Goal: Task Accomplishment & Management: Use online tool/utility

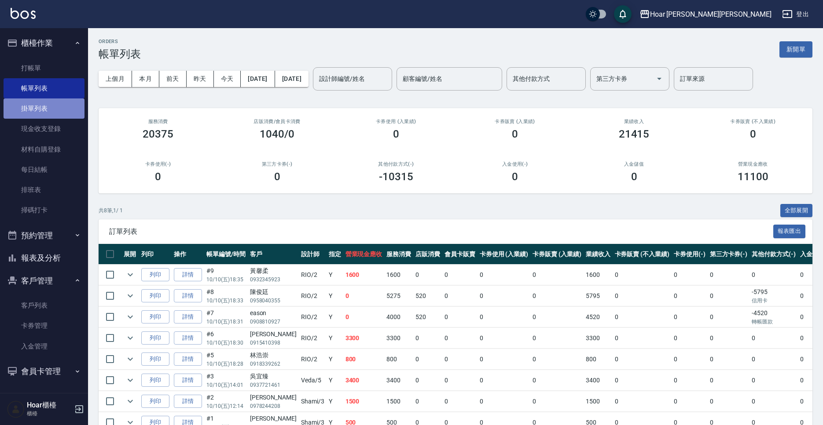
drag, startPoint x: 39, startPoint y: 110, endPoint x: 44, endPoint y: 113, distance: 5.3
click at [39, 110] on link "掛單列表" at bounding box center [44, 109] width 81 height 20
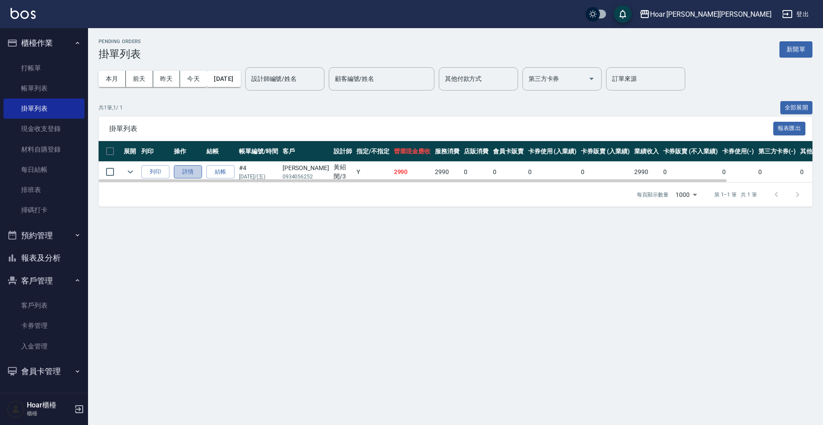
click at [183, 171] on link "詳情" at bounding box center [188, 172] width 28 height 14
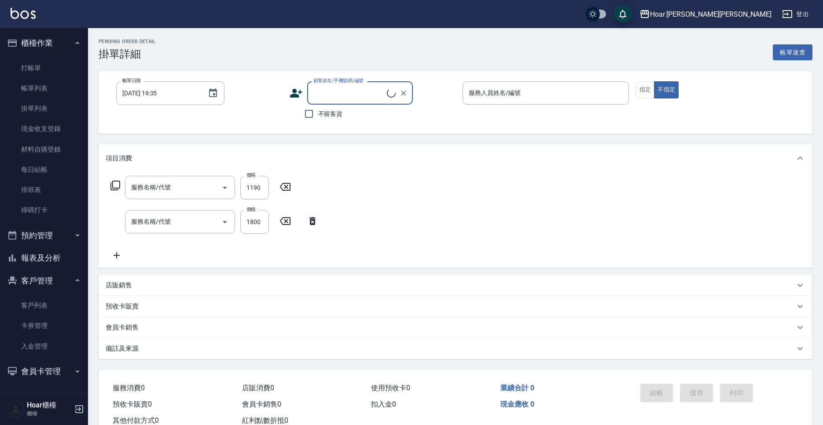
type input "[DATE] 17:32"
type input "Shami-3"
type input "FEELING多維臻護(609)"
type input "燙髮（直）(302)"
type input "[PERSON_NAME]/0934056252/"
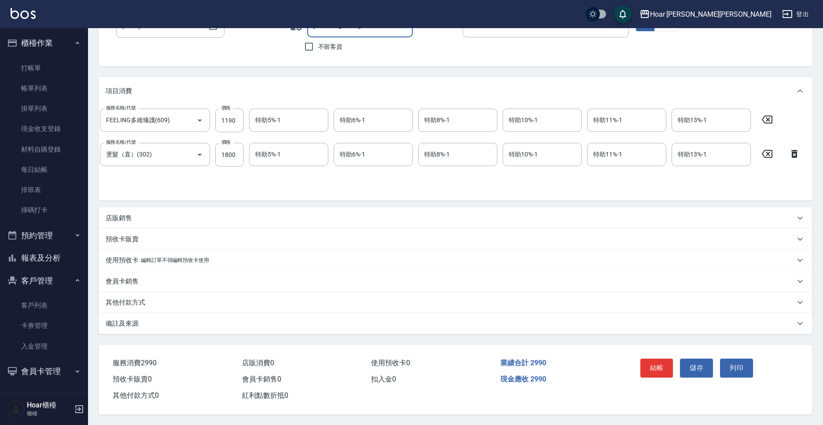
scroll to position [71, 0]
click at [665, 364] on button "結帳" at bounding box center [656, 368] width 33 height 18
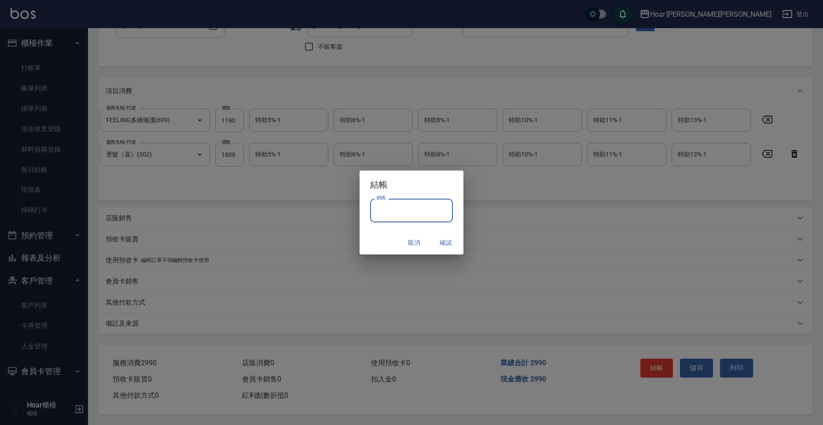
click at [403, 205] on input "密碼" at bounding box center [411, 211] width 83 height 24
type input "*"
type input "****"
click at [439, 243] on button "確認" at bounding box center [446, 243] width 28 height 16
click at [445, 241] on div "取消 確認" at bounding box center [411, 242] width 104 height 23
